Goal: Task Accomplishment & Management: Complete application form

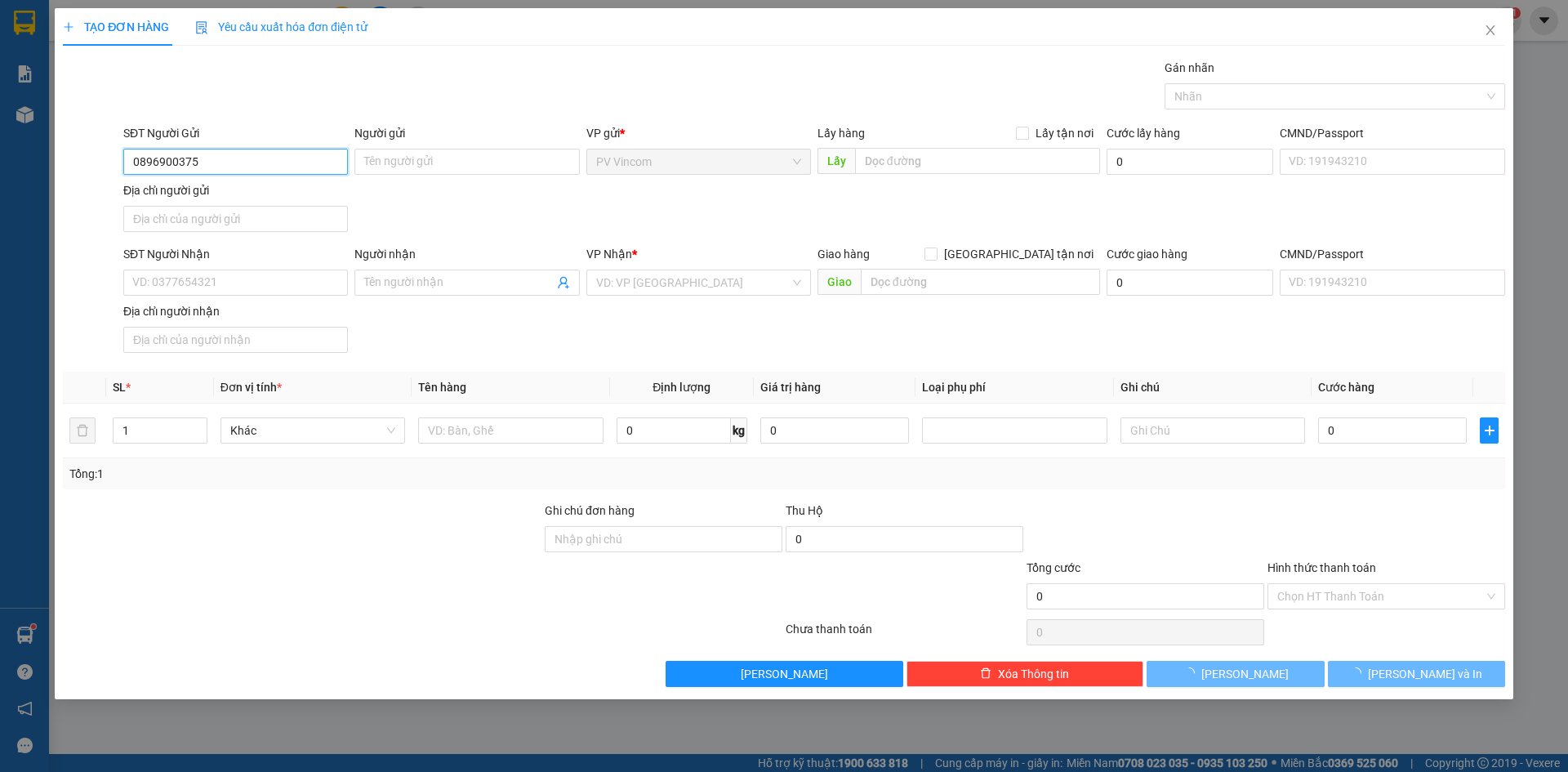
type input "0896900375"
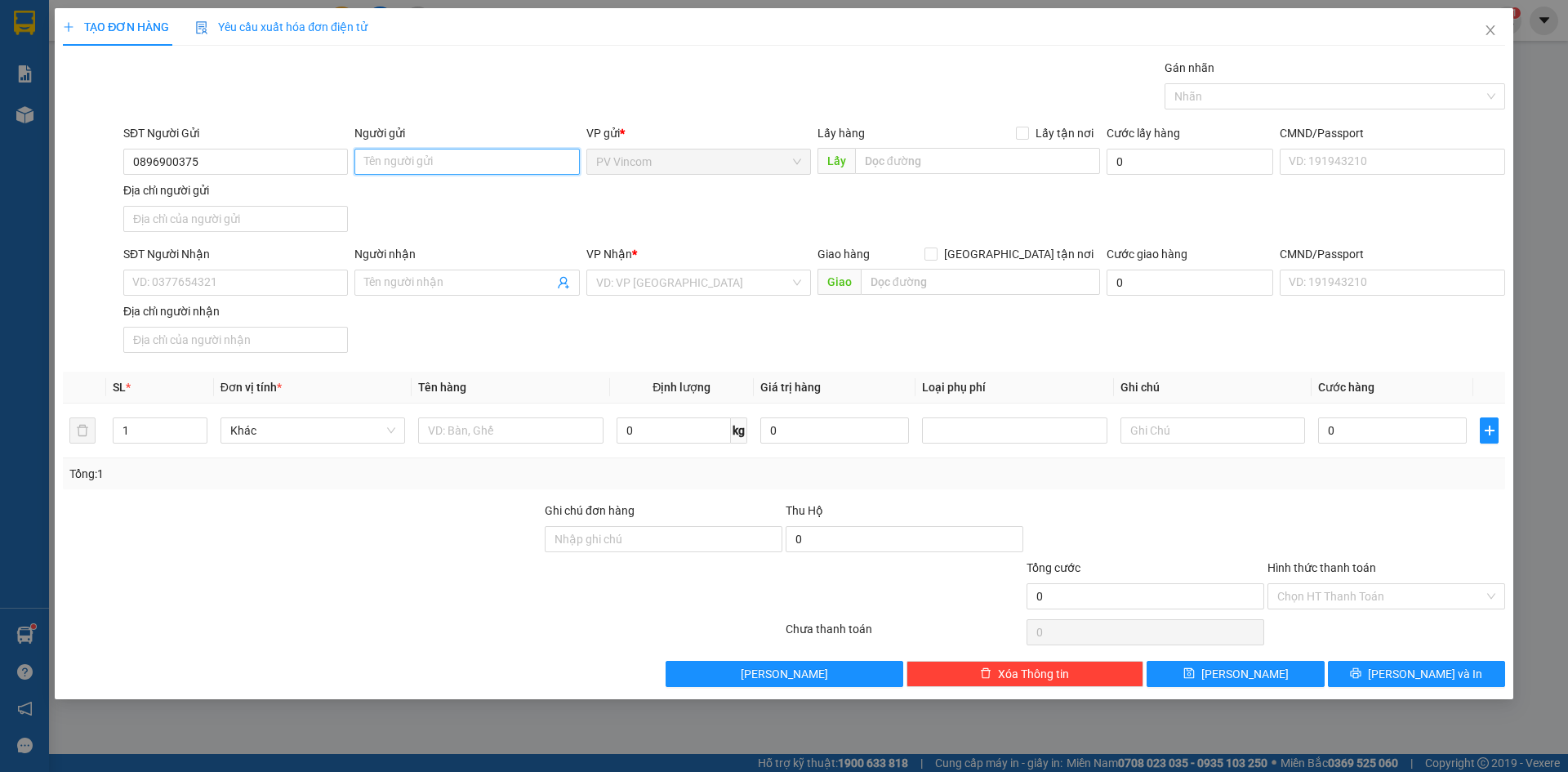
type input "D"
type input "ĐƯỜNG"
click at [242, 273] on input "SĐT Người Nhận" at bounding box center [235, 283] width 224 height 26
type input "0917392792"
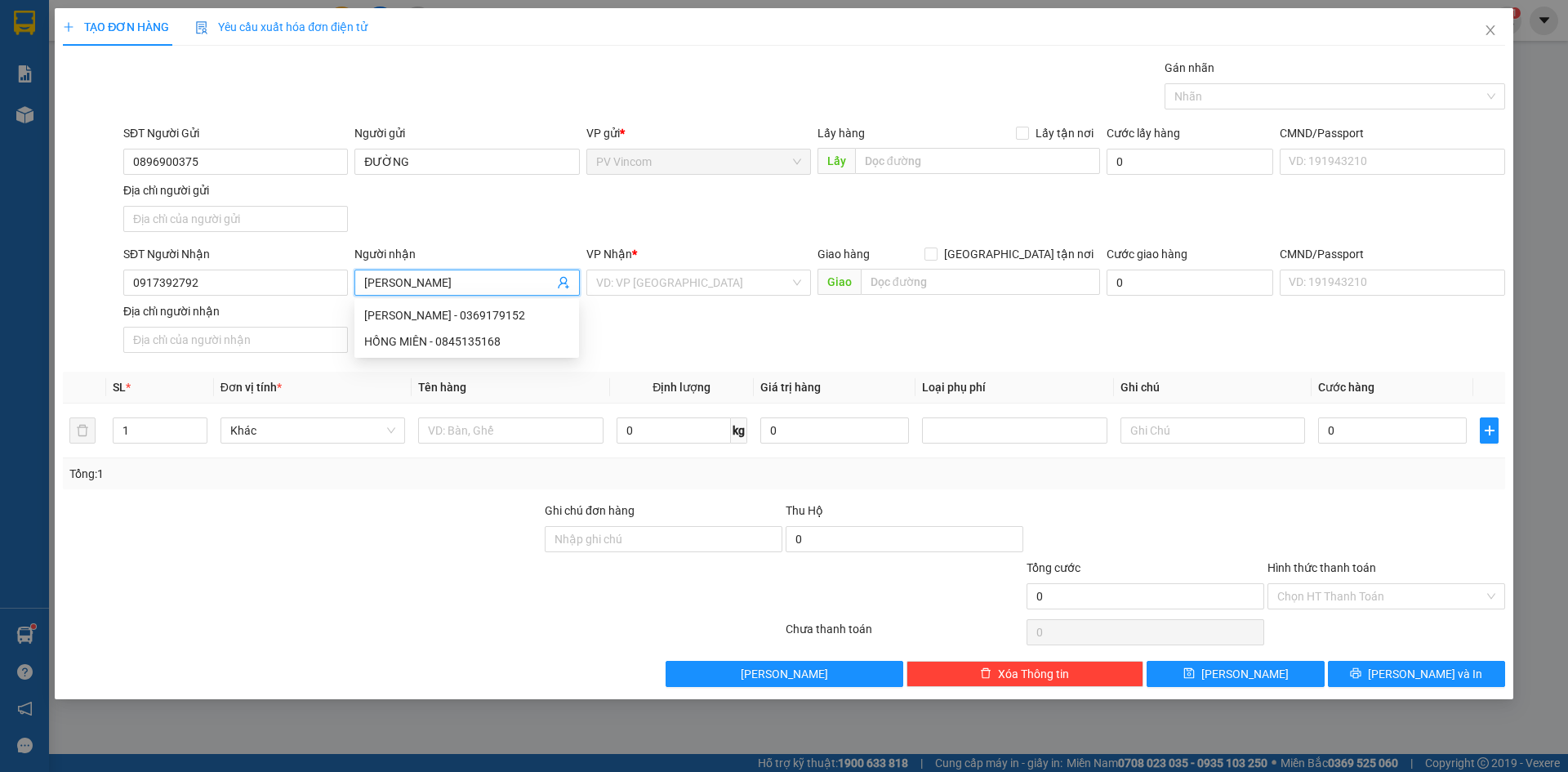
type input "[PERSON_NAME]"
type input "`"
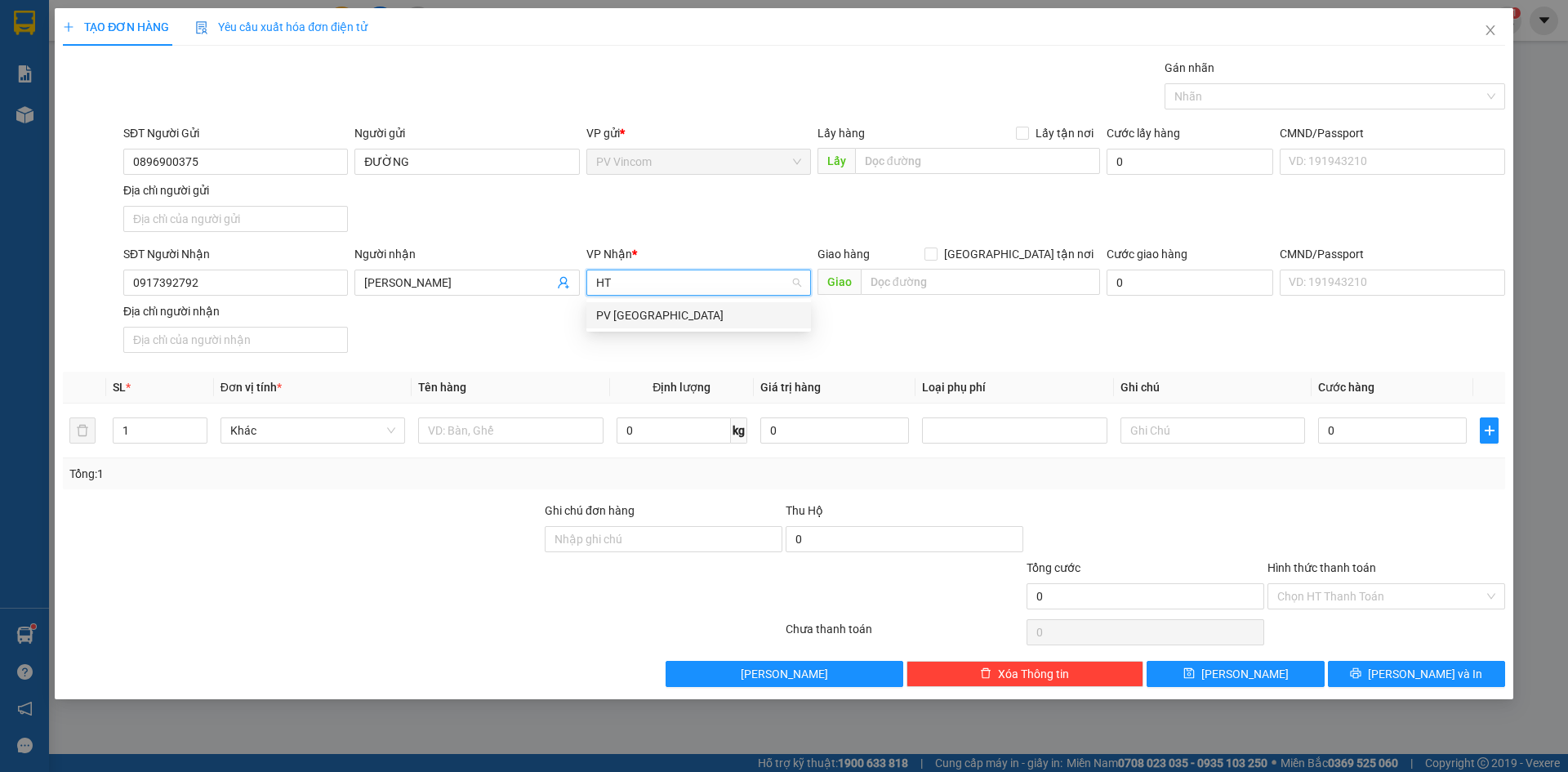
type input "H"
click at [639, 306] on div "PV [GEOGRAPHIC_DATA]" at bounding box center [699, 315] width 205 height 18
click at [514, 415] on div at bounding box center [510, 430] width 185 height 33
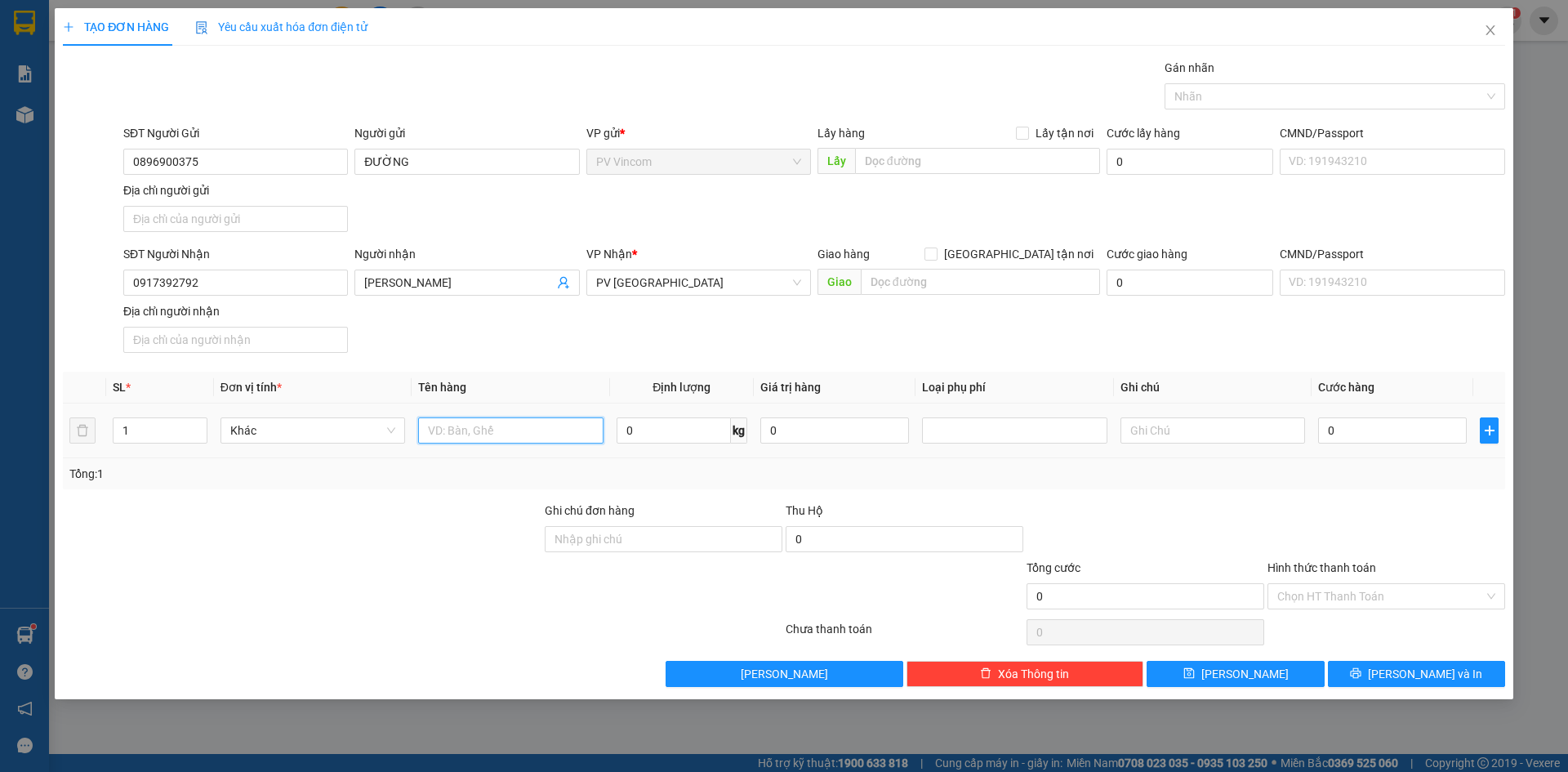
click at [503, 424] on input "text" at bounding box center [510, 430] width 185 height 26
type input "BÁNH TRÁNG"
click at [1349, 424] on input "0" at bounding box center [1392, 430] width 149 height 26
type input "3"
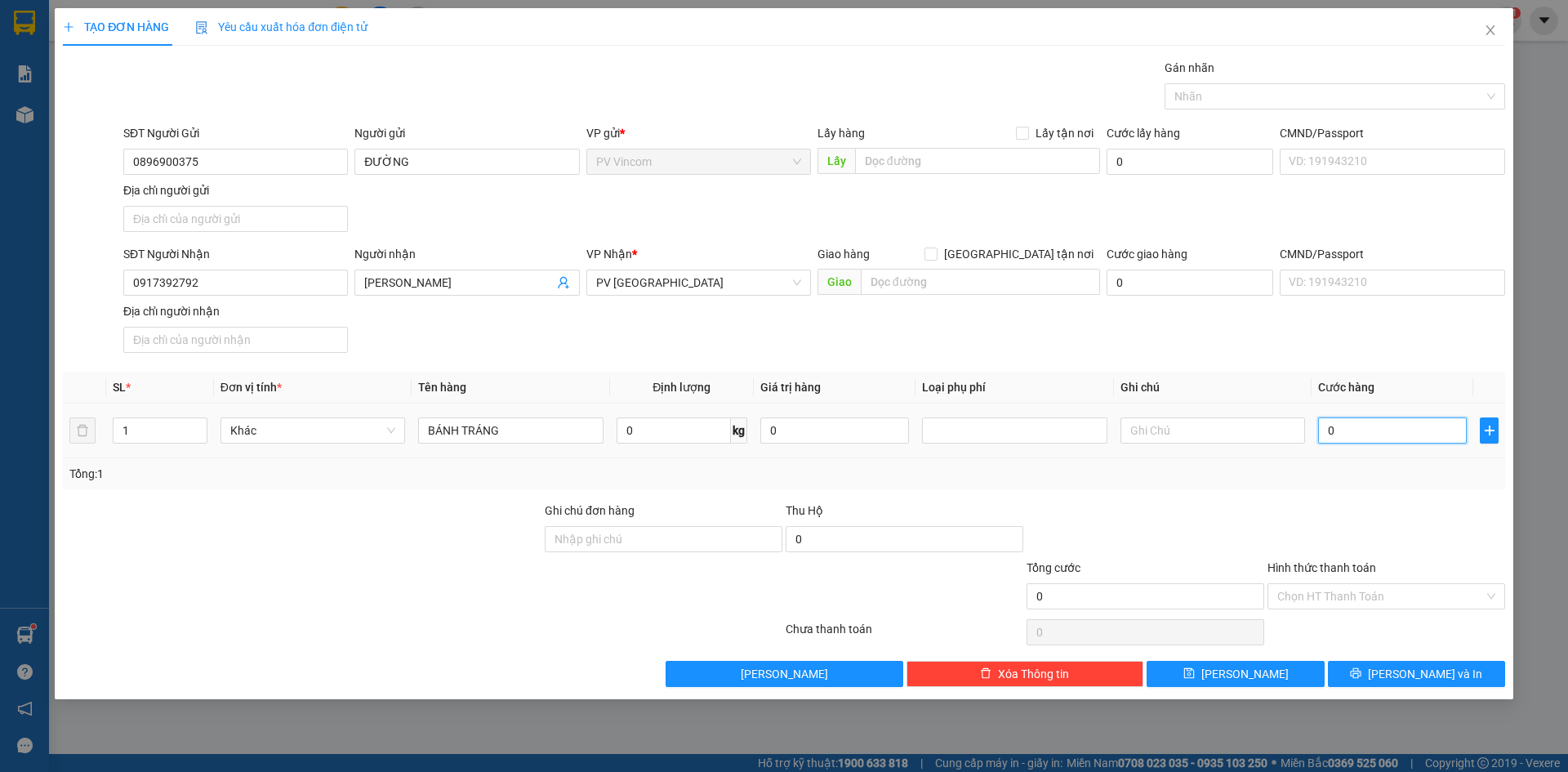
type input "3"
type input "30"
type input "30.000"
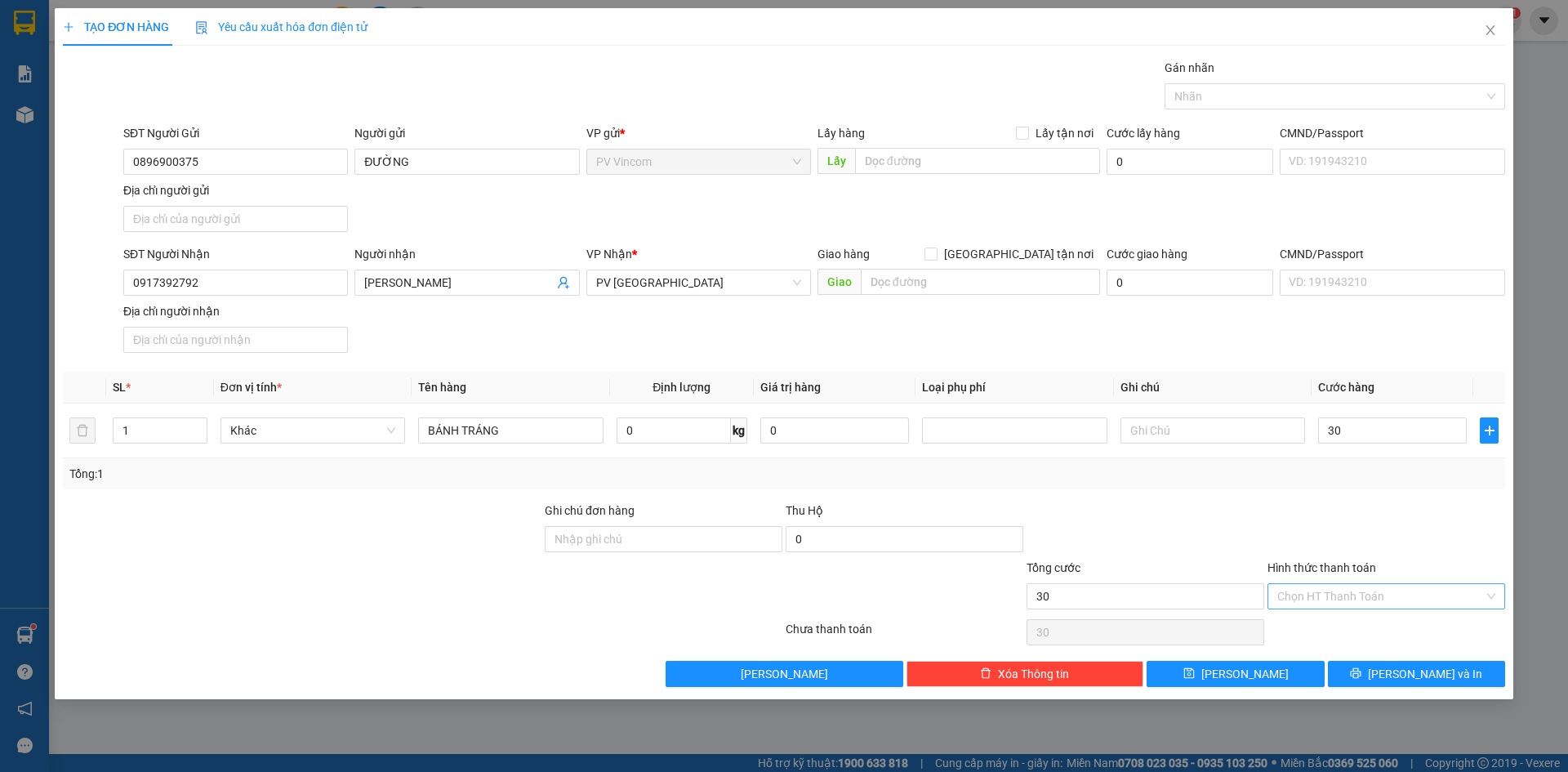
type input "30.000"
click at [1337, 602] on input "Hình thức thanh toán" at bounding box center [1381, 596] width 207 height 24
click at [1336, 621] on div "Tại văn phòng" at bounding box center [1386, 628] width 238 height 26
type input "0"
click at [1381, 674] on button "[PERSON_NAME] và In" at bounding box center [1416, 674] width 177 height 26
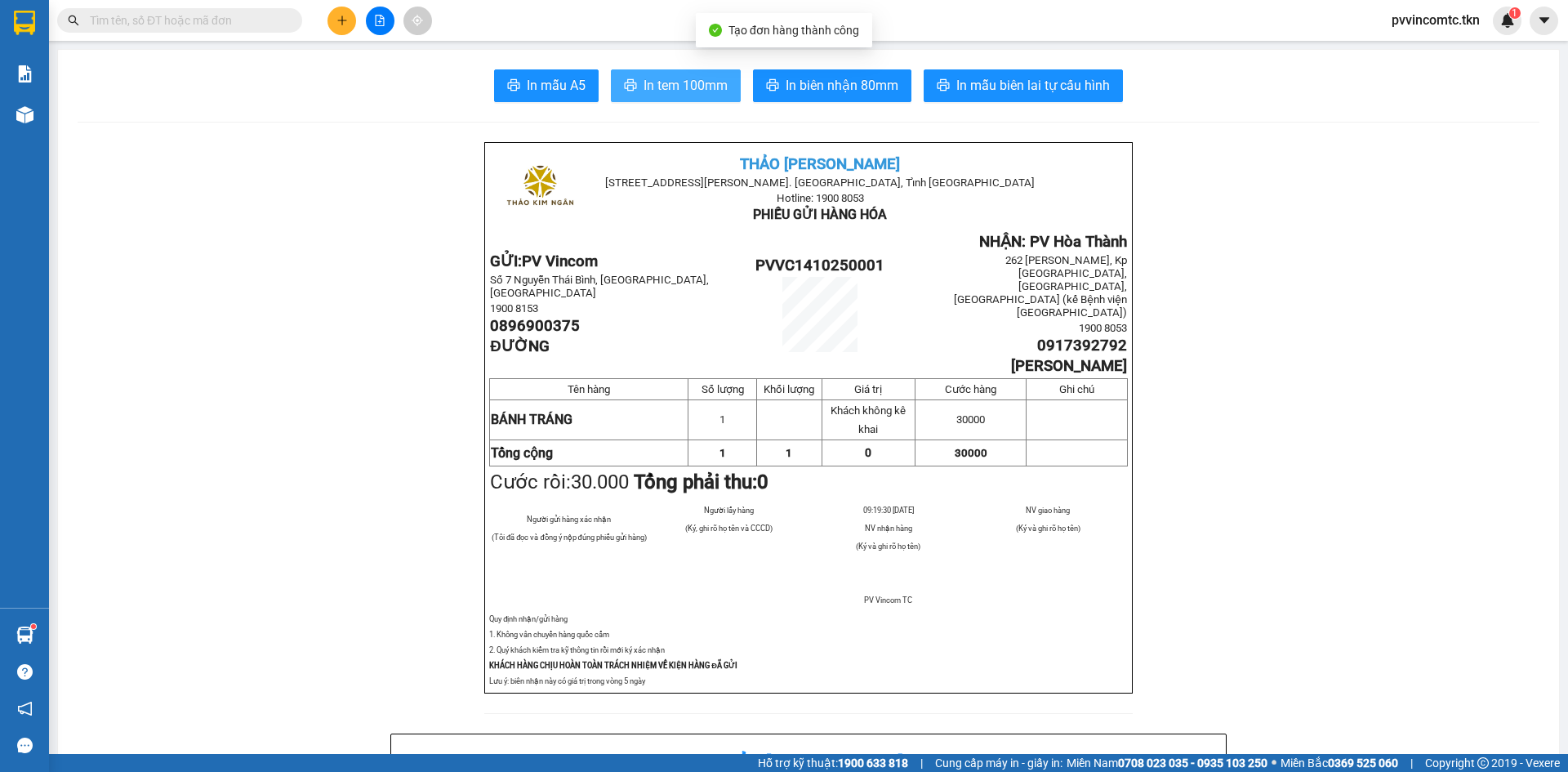
click at [708, 87] on span "In tem 100mm" at bounding box center [685, 85] width 84 height 20
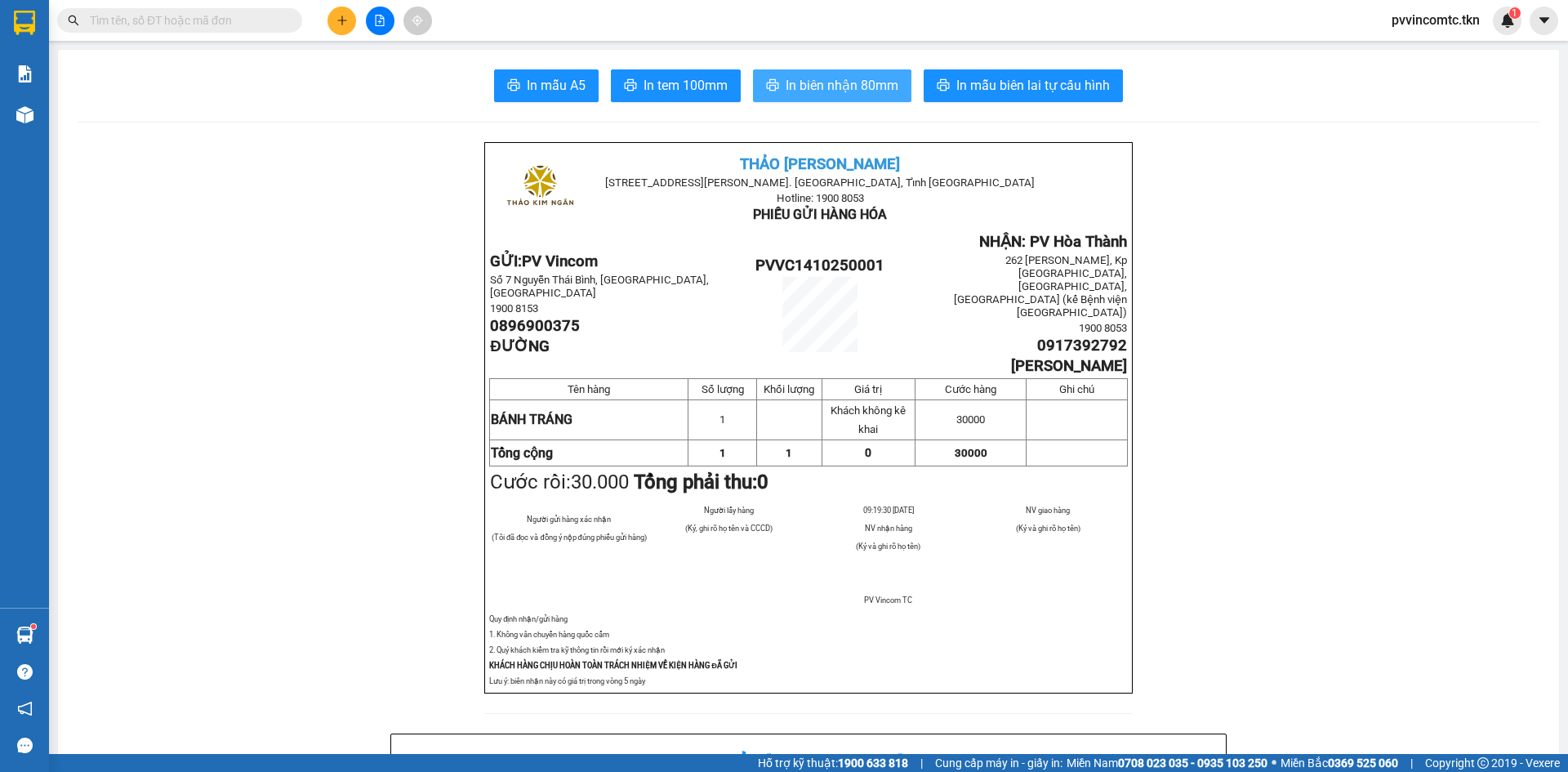
click at [832, 87] on span "In biên nhận 80mm" at bounding box center [842, 85] width 113 height 20
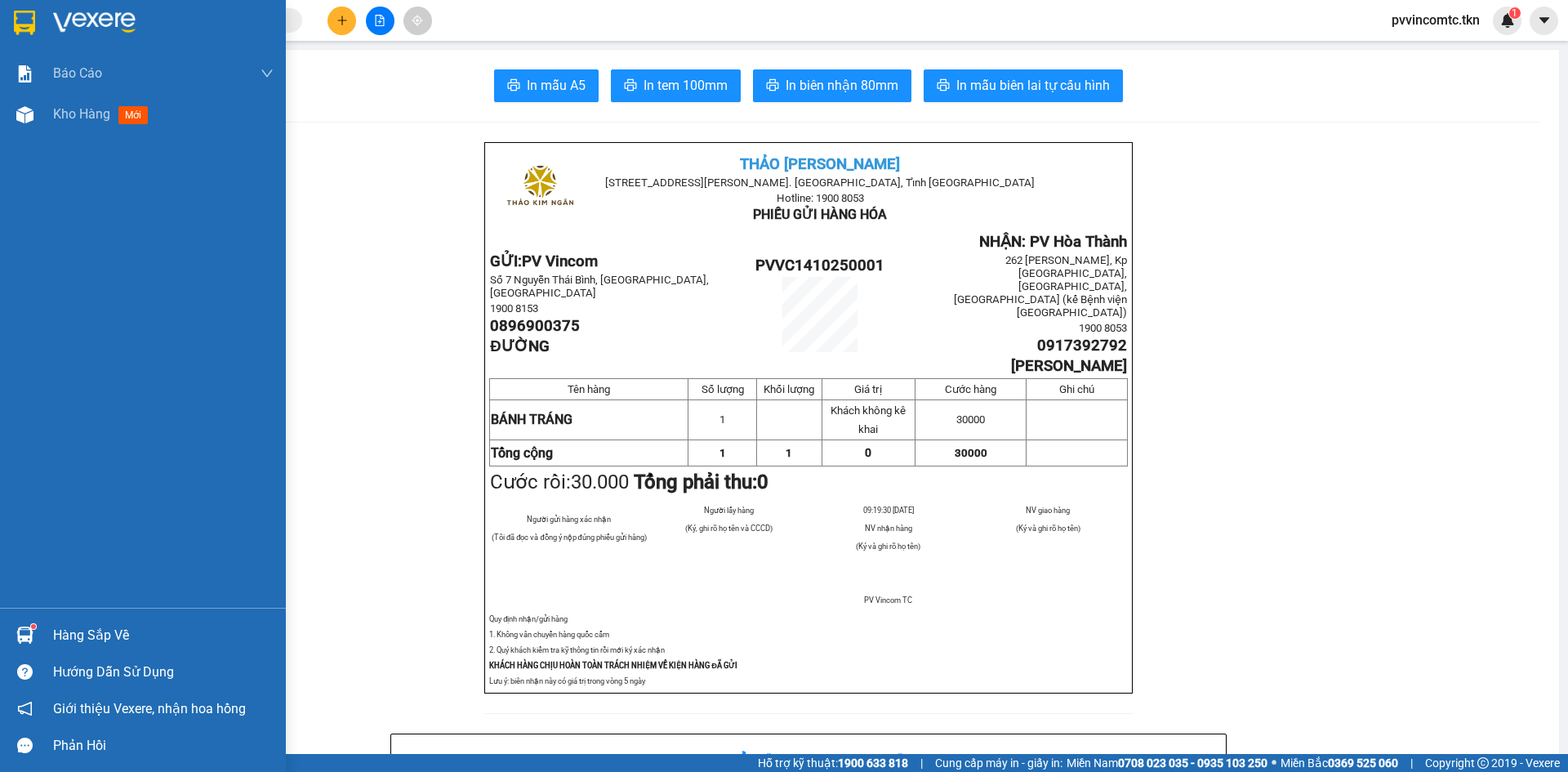
click at [54, 19] on img at bounding box center [94, 23] width 82 height 24
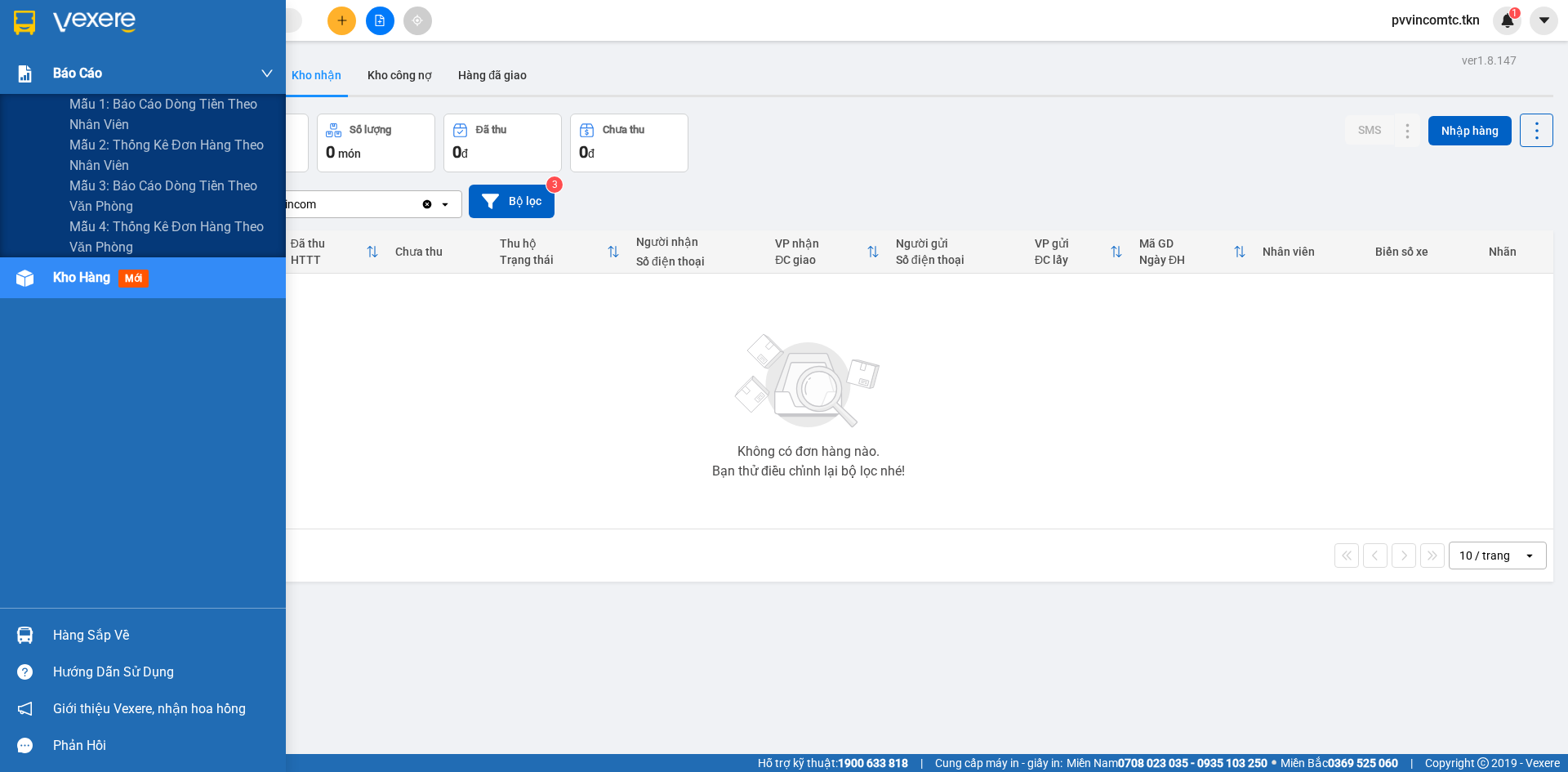
click at [108, 69] on div "Báo cáo" at bounding box center [163, 73] width 220 height 41
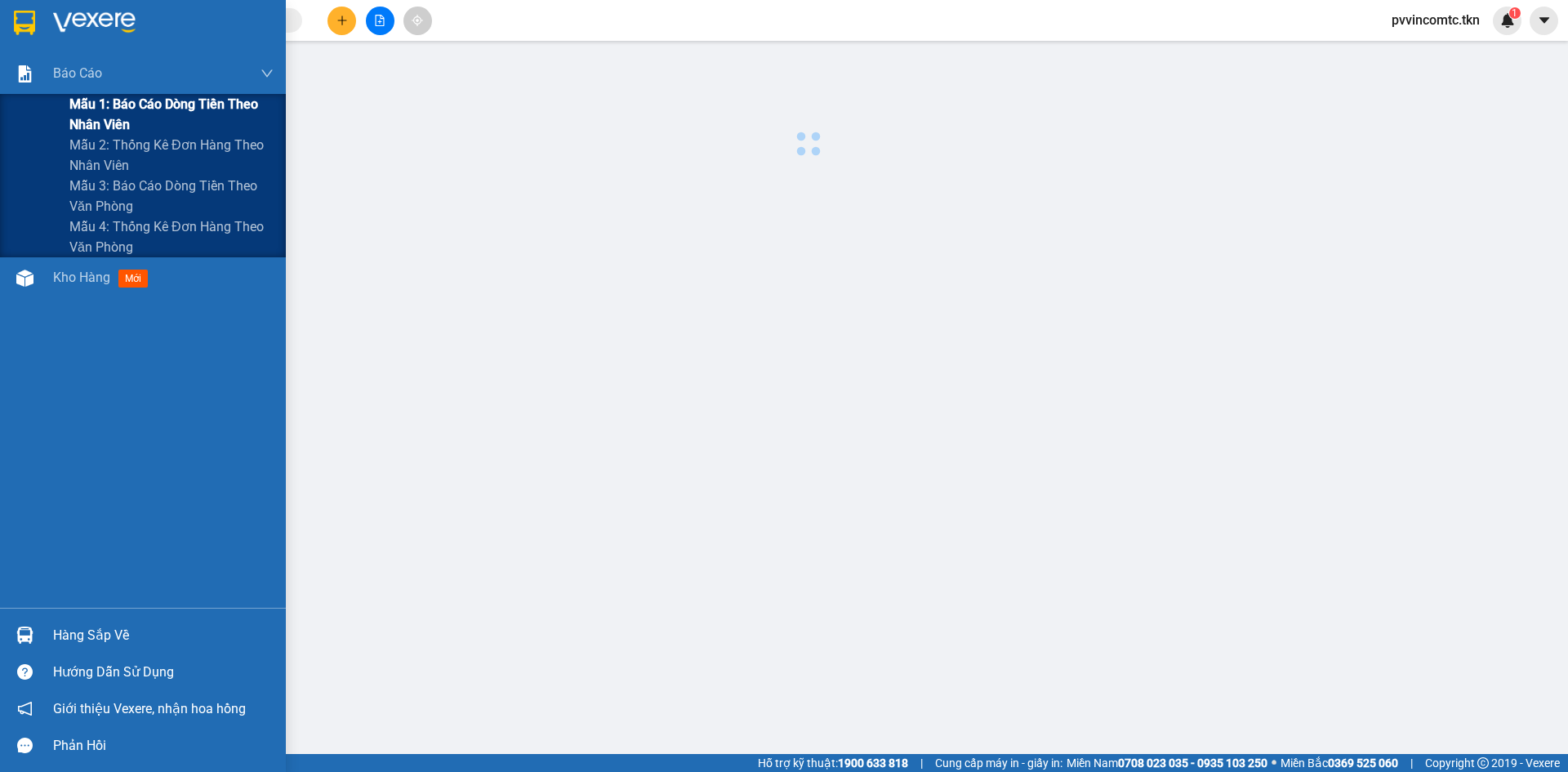
click at [116, 98] on span "Mẫu 1: Báo cáo dòng tiền theo nhân viên" at bounding box center [172, 114] width 204 height 41
